Goal: Transaction & Acquisition: Book appointment/travel/reservation

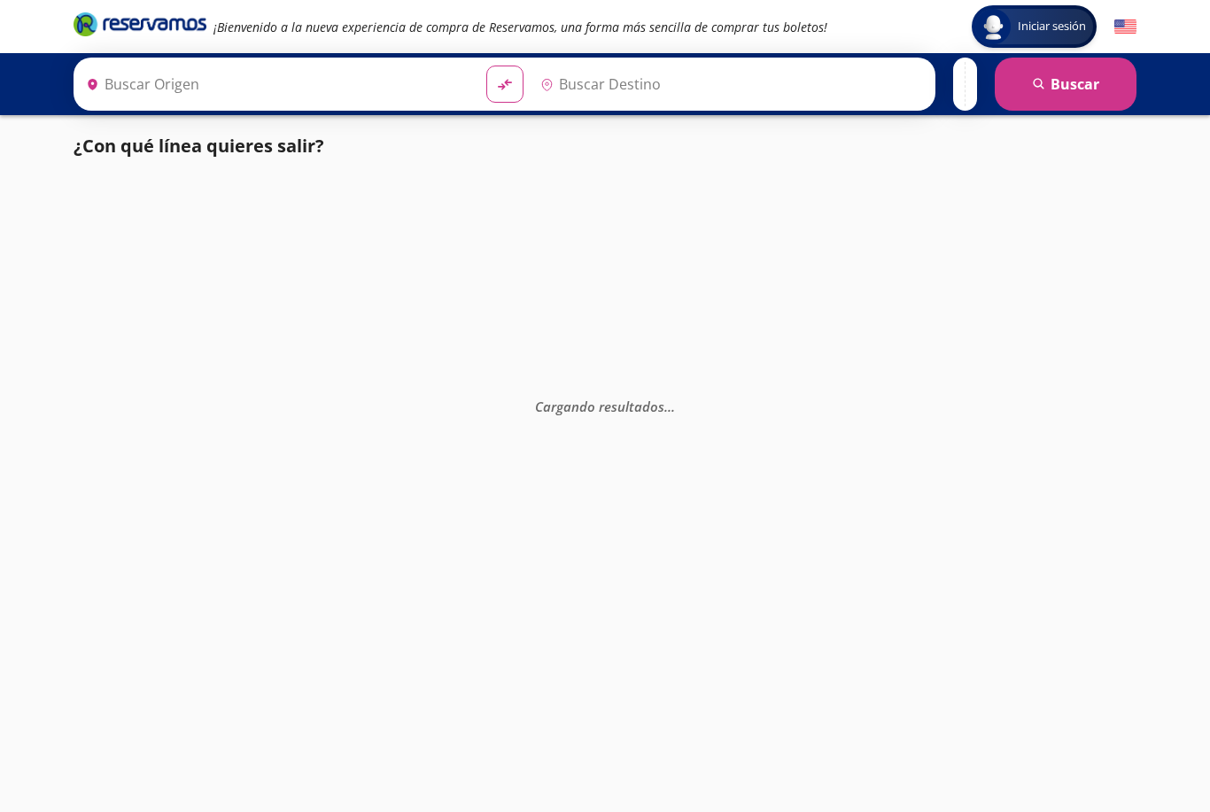
type input "[GEOGRAPHIC_DATA], [GEOGRAPHIC_DATA]"
type input "Manzanillo, Colima"
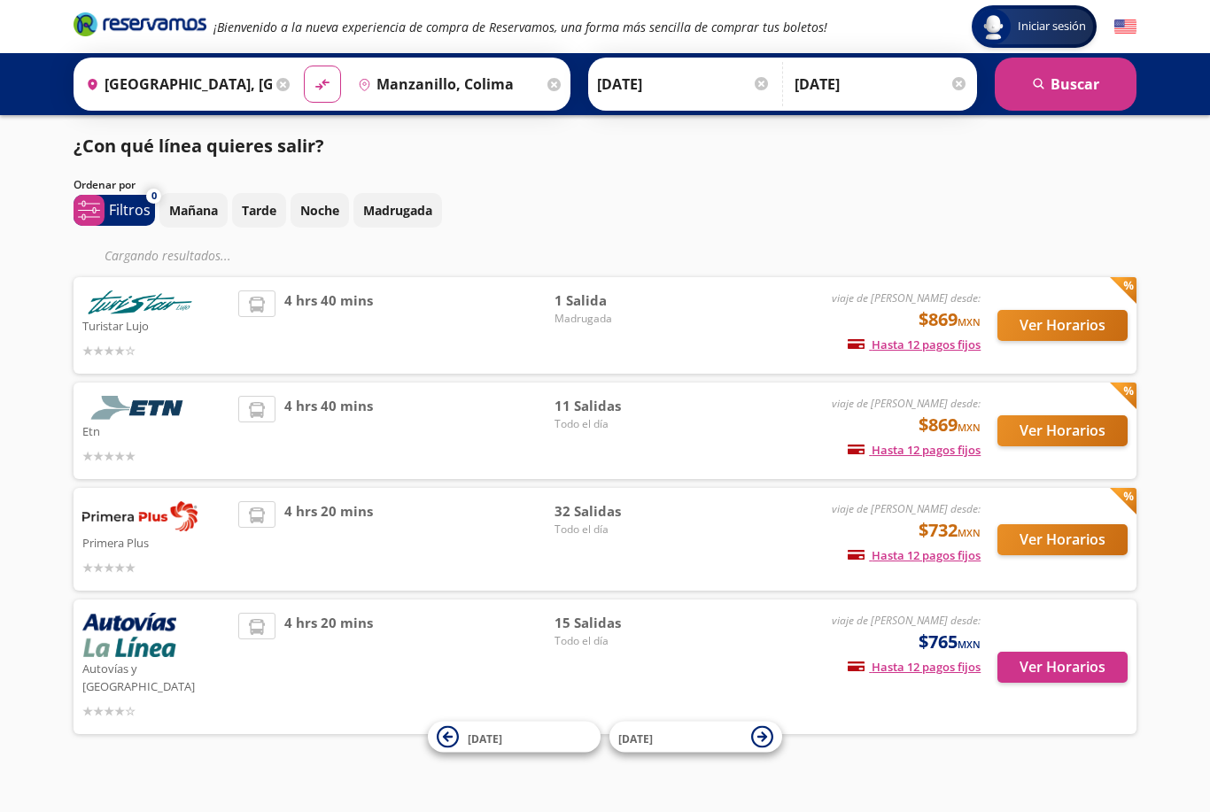
scroll to position [57, 0]
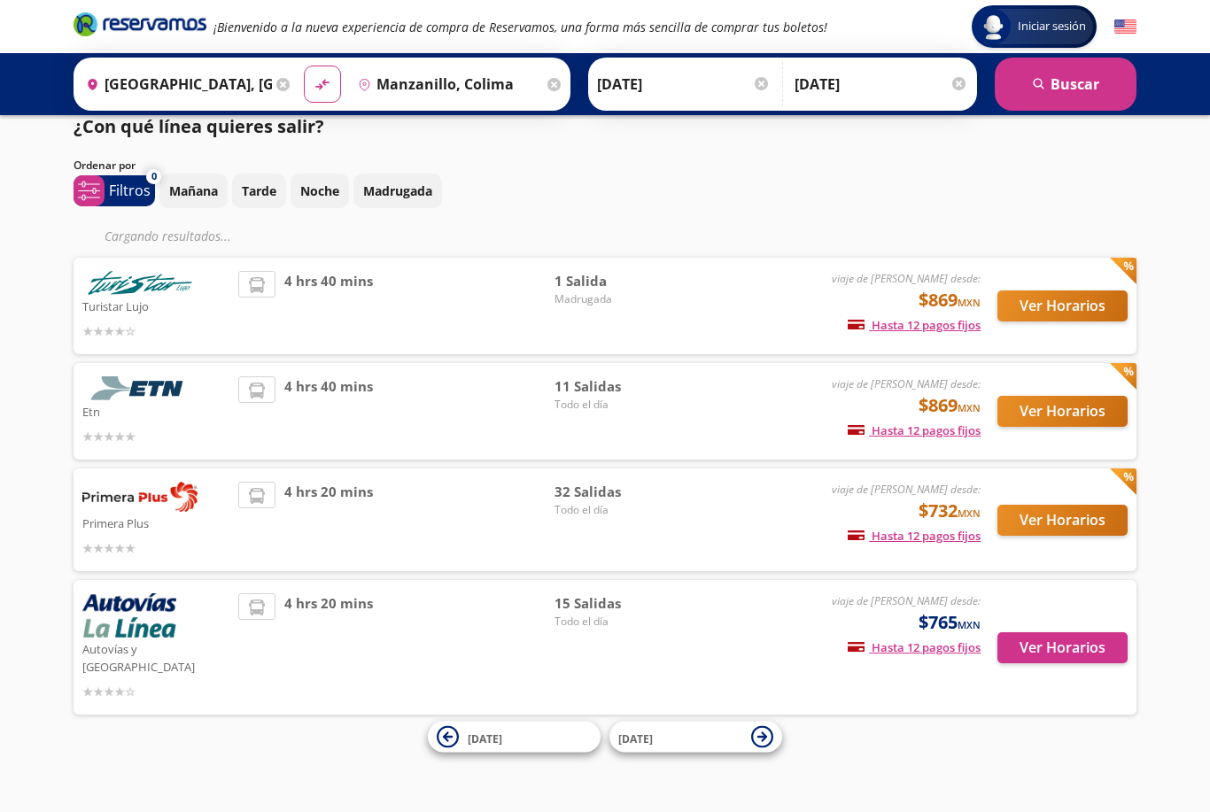
click at [1095, 505] on button "Ver Horarios" at bounding box center [1062, 520] width 130 height 31
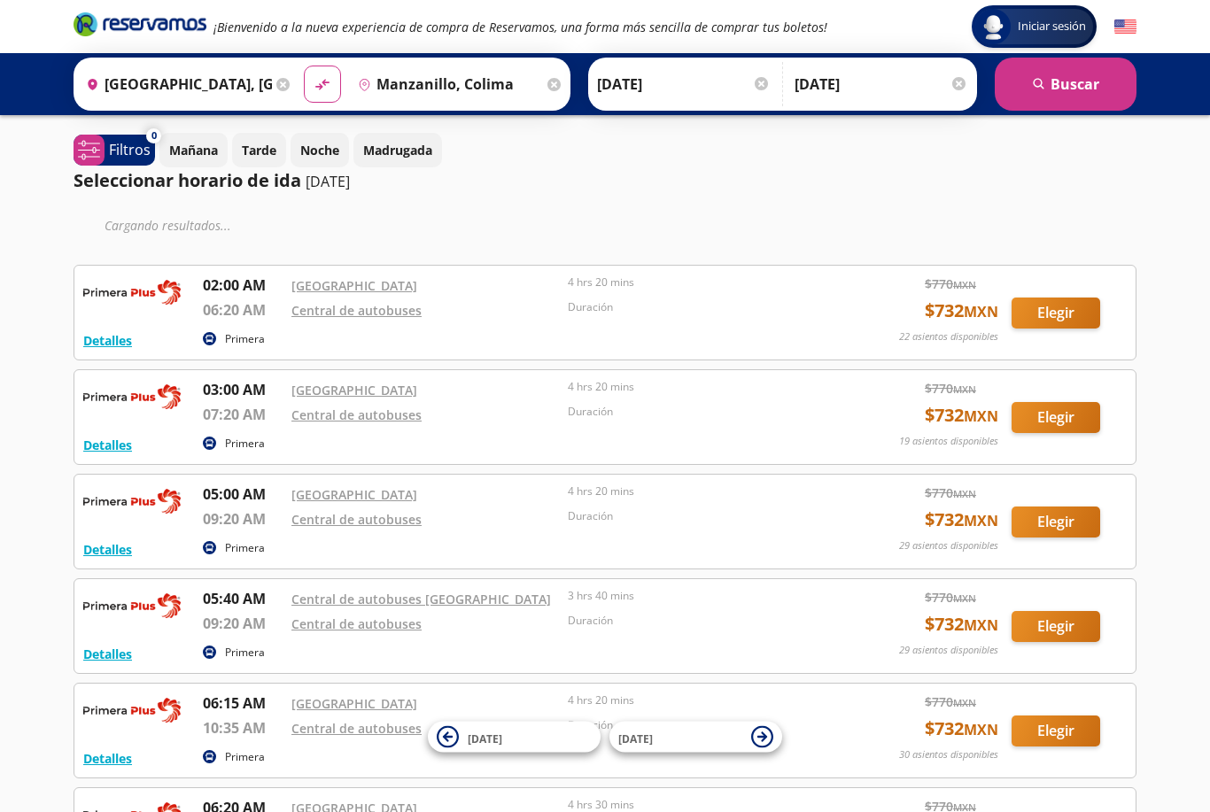
click at [1044, 612] on button "Elegir" at bounding box center [1056, 626] width 89 height 31
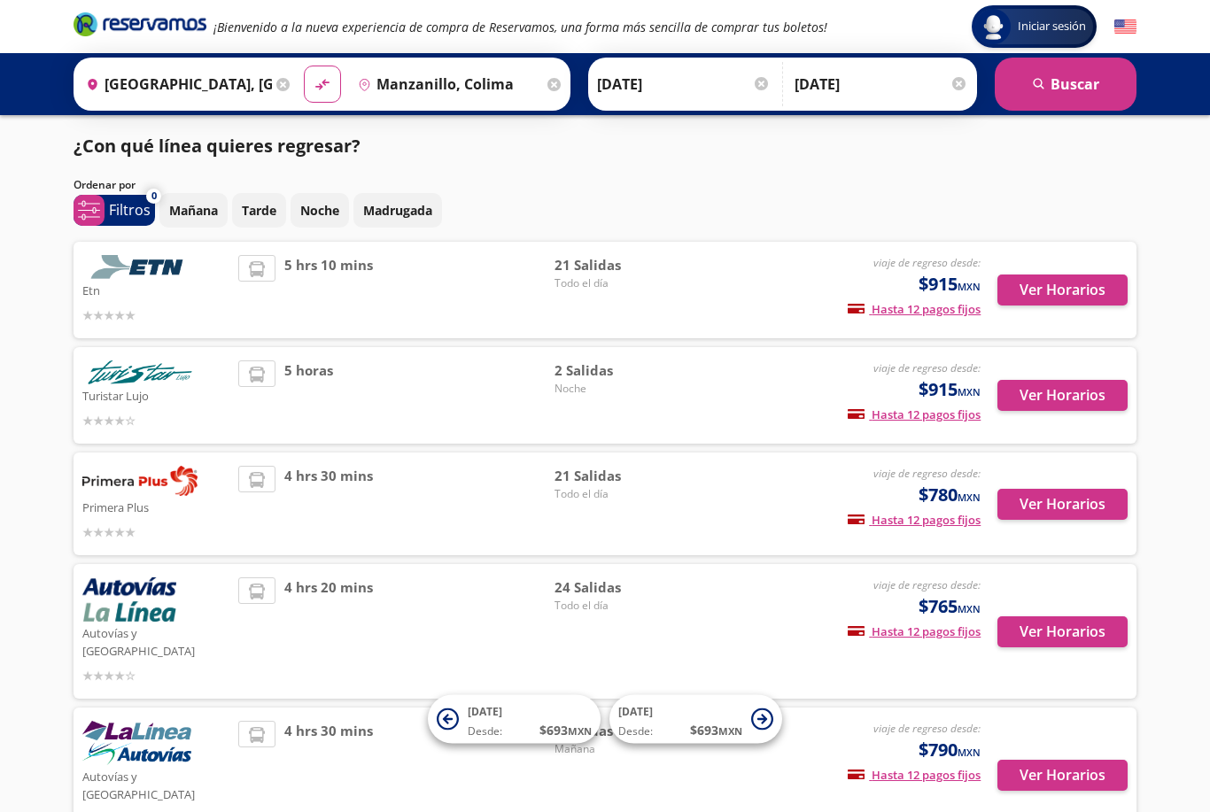
click at [1074, 511] on button "Ver Horarios" at bounding box center [1062, 504] width 130 height 31
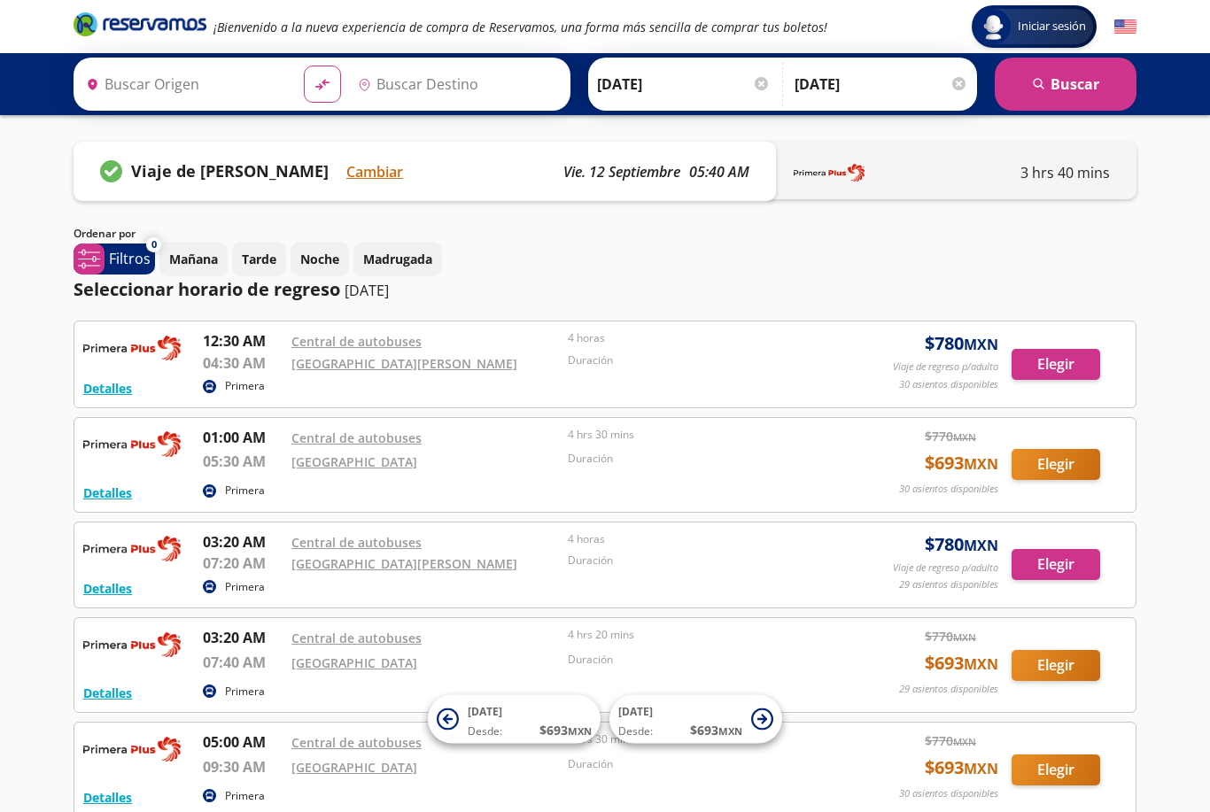
type input "Manzanillo, Colima"
type input "[GEOGRAPHIC_DATA], [GEOGRAPHIC_DATA]"
